Goal: Task Accomplishment & Management: Manage account settings

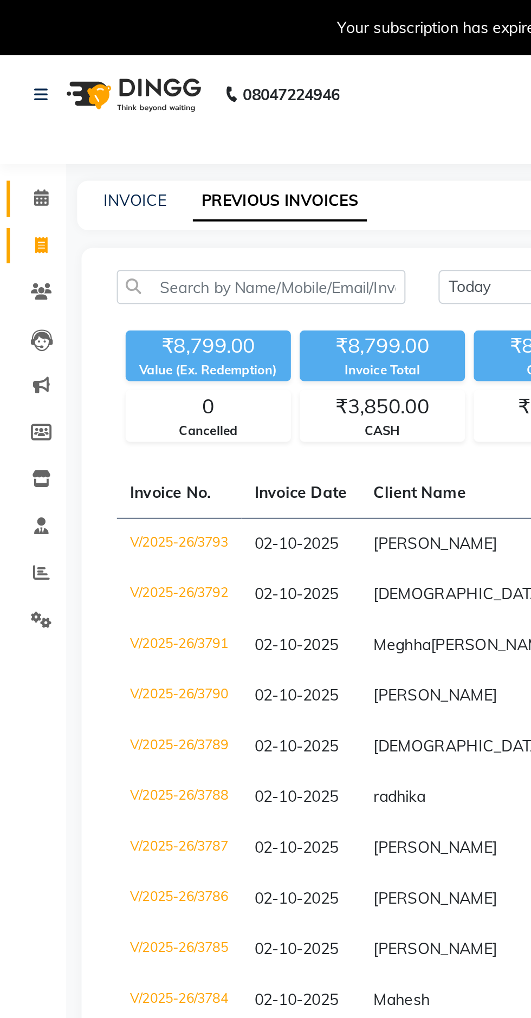
click at [27, 97] on span at bounding box center [20, 98] width 19 height 12
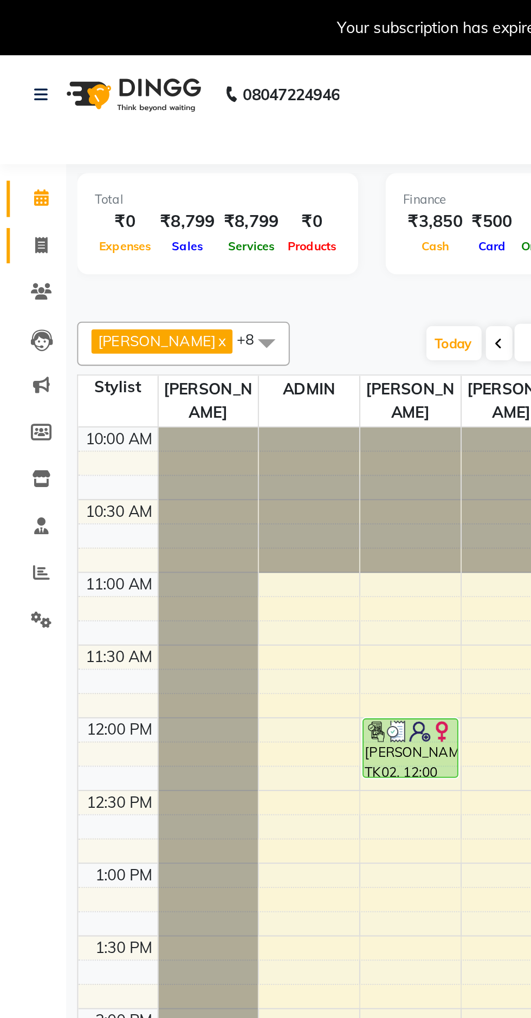
click at [24, 128] on link "Invoice" at bounding box center [16, 121] width 26 height 18
select select "service"
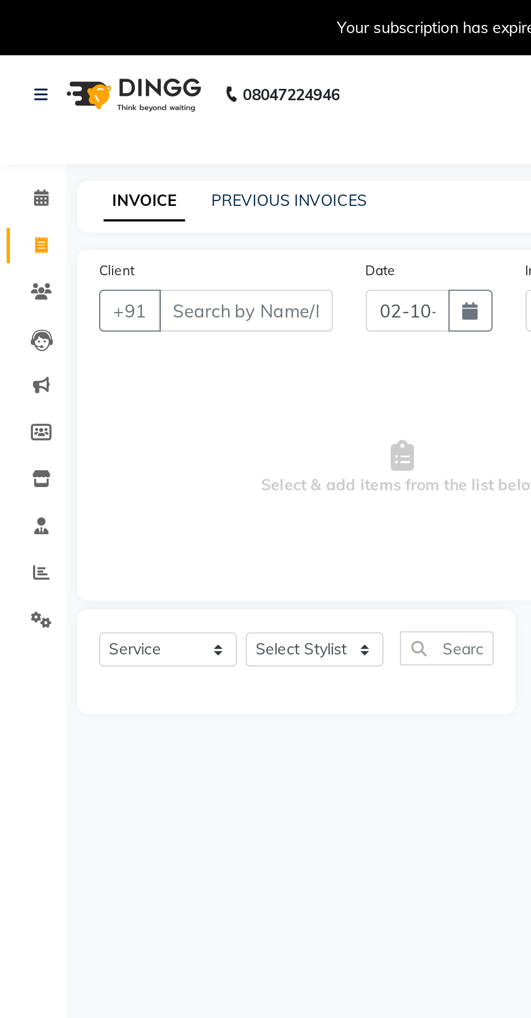
select select "846"
type input "3794"
click at [154, 103] on link "PREVIOUS INVOICES" at bounding box center [142, 99] width 76 height 10
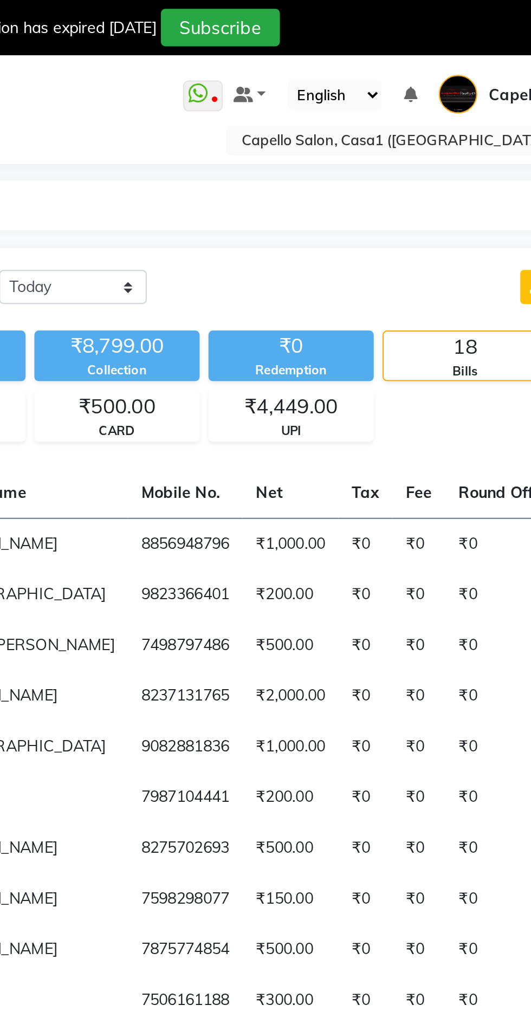
click at [427, 72] on input "text" at bounding box center [411, 69] width 157 height 11
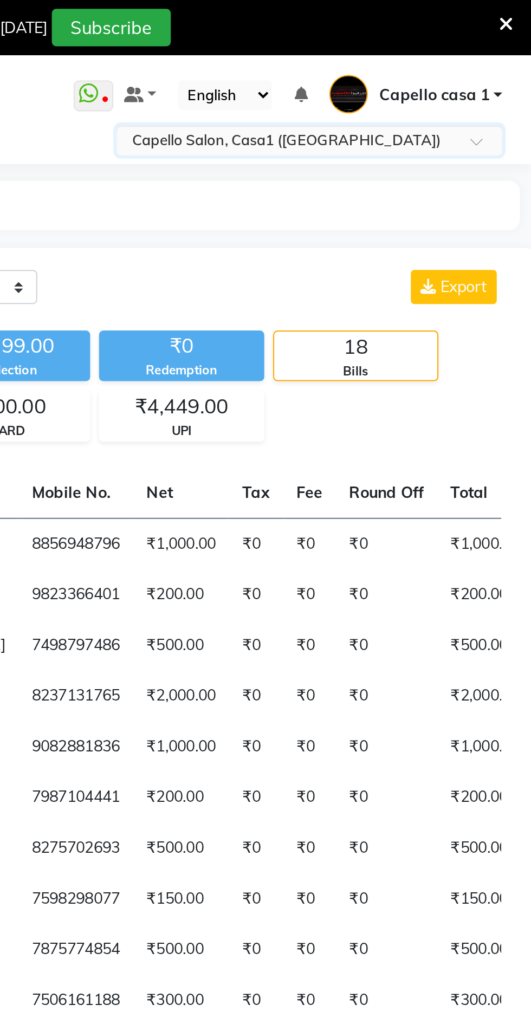
click at [515, 47] on link "Capello casa 1" at bounding box center [474, 47] width 85 height 18
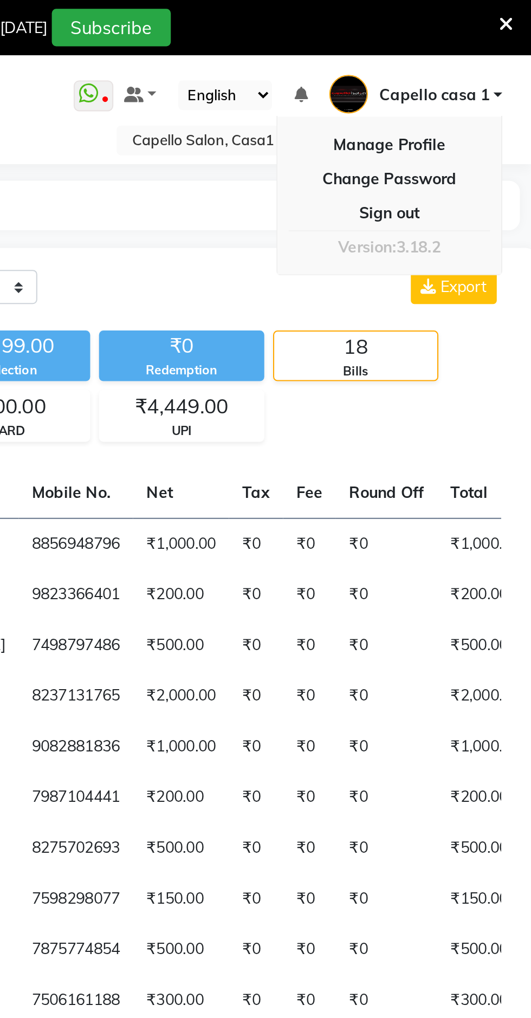
click at [481, 108] on link "Sign out" at bounding box center [461, 104] width 99 height 17
